Goal: Transaction & Acquisition: Subscribe to service/newsletter

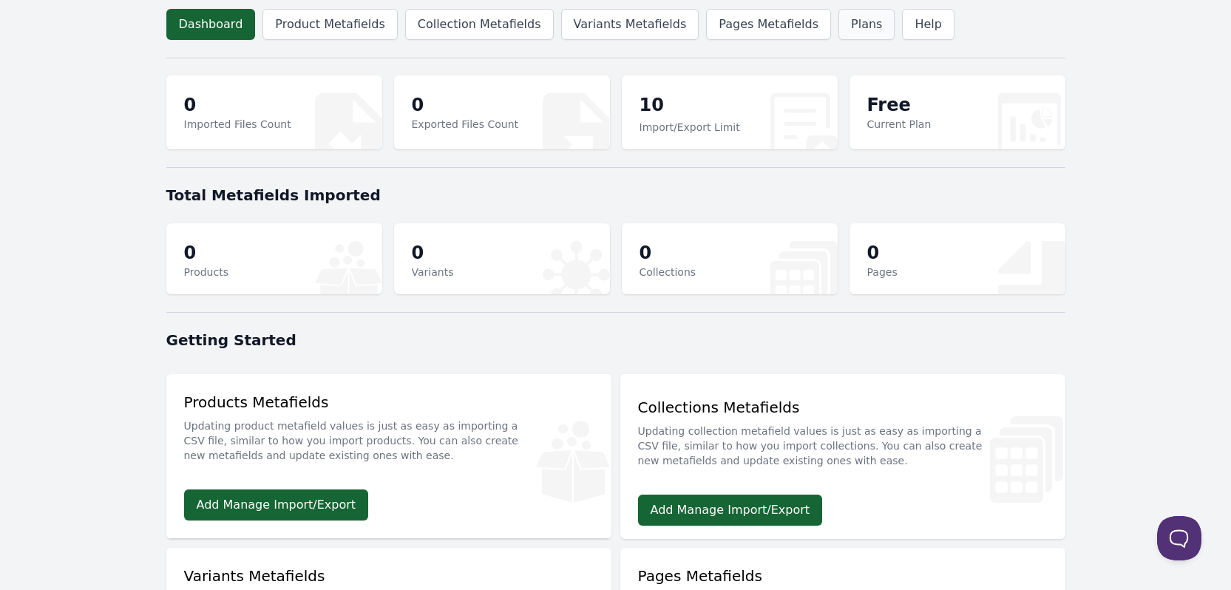
click at [838, 28] on link "Plans" at bounding box center [866, 24] width 56 height 31
